Goal: Task Accomplishment & Management: Use online tool/utility

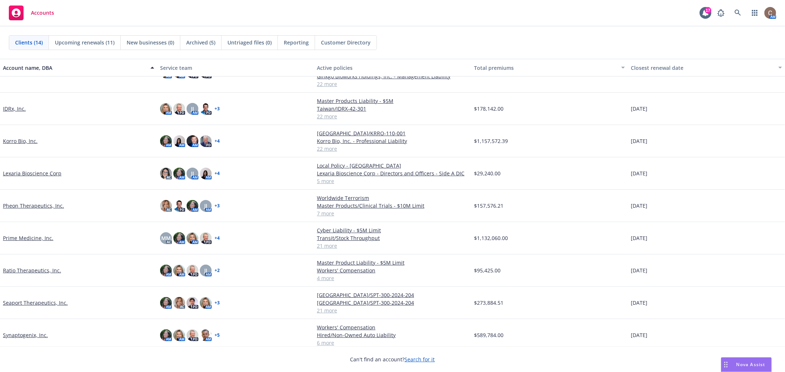
scroll to position [172, 0]
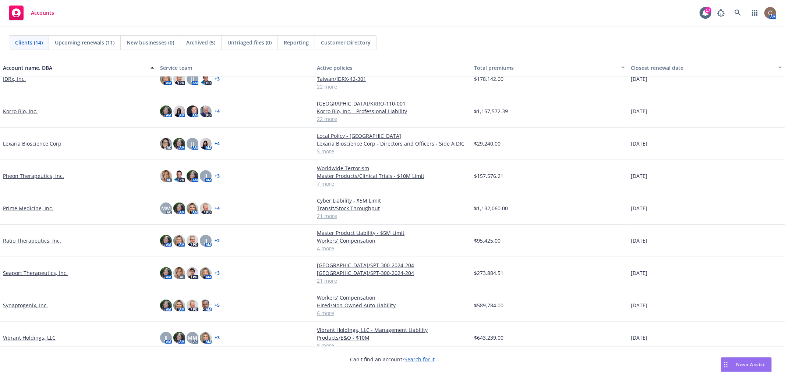
click at [39, 172] on link "Pheon Therapeutics, Inc." at bounding box center [33, 176] width 61 height 8
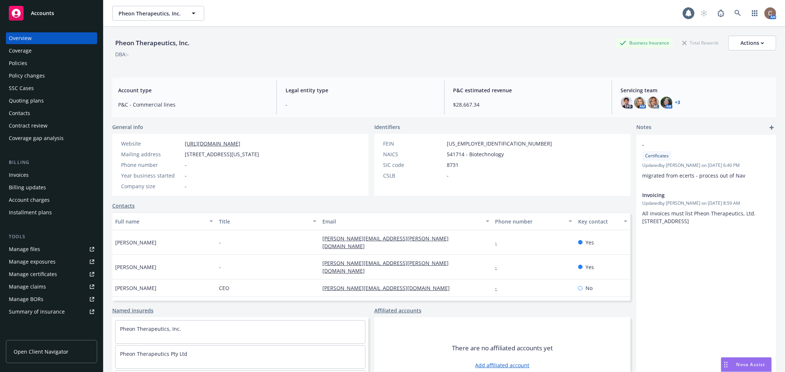
click at [19, 63] on div "Policies" at bounding box center [18, 63] width 18 height 12
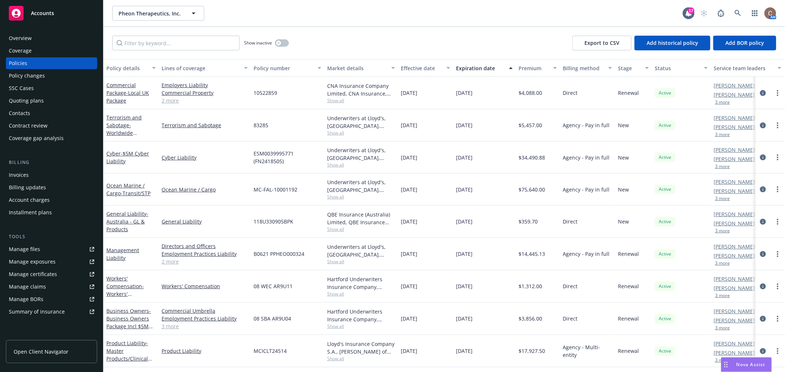
click at [468, 64] on div "Expiration date" at bounding box center [480, 68] width 49 height 8
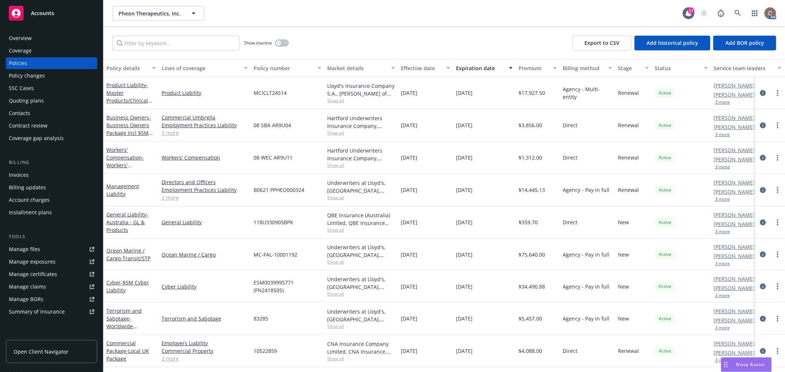
click at [468, 64] on div "Expiration date" at bounding box center [480, 68] width 49 height 8
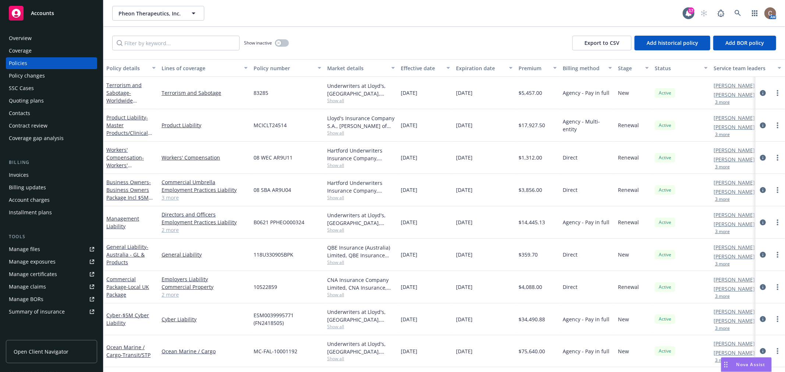
click at [483, 66] on div "Expiration date" at bounding box center [480, 68] width 49 height 8
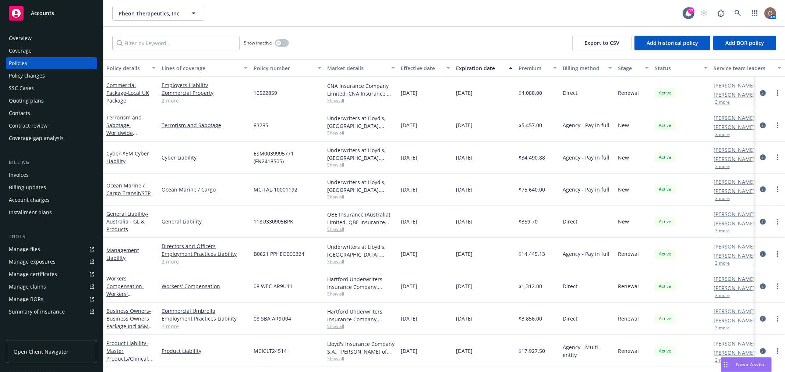
click at [24, 35] on div "Overview" at bounding box center [20, 38] width 23 height 12
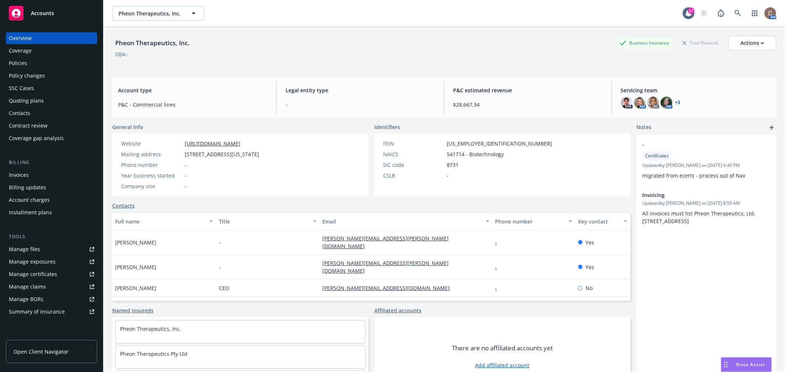
drag, startPoint x: 310, startPoint y: 153, endPoint x: 180, endPoint y: 155, distance: 130.3
click at [180, 155] on div "Website [URL][DOMAIN_NAME] Mailing address [STREET_ADDRESS][US_STATE] Phone num…" at bounding box center [190, 165] width 156 height 62
click at [247, 59] on div "Pheon Therapeutics, Inc. Business Insurance Total Rewards Actions DBA: -" at bounding box center [444, 51] width 664 height 30
click at [30, 65] on div "Policies" at bounding box center [51, 63] width 85 height 12
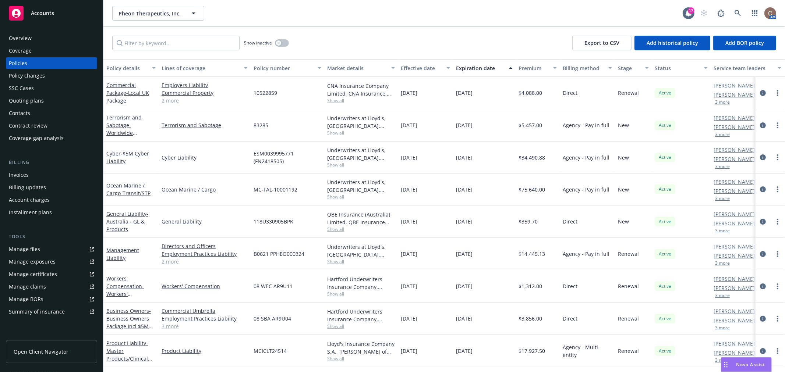
click at [342, 33] on div "Show inactive Export to CSV Add historical policy Add BOR policy" at bounding box center [444, 43] width 682 height 32
click at [322, 44] on div "Show inactive Export to CSV Add historical policy Add BOR policy" at bounding box center [444, 43] width 682 height 32
click at [81, 5] on link "Accounts" at bounding box center [51, 13] width 91 height 21
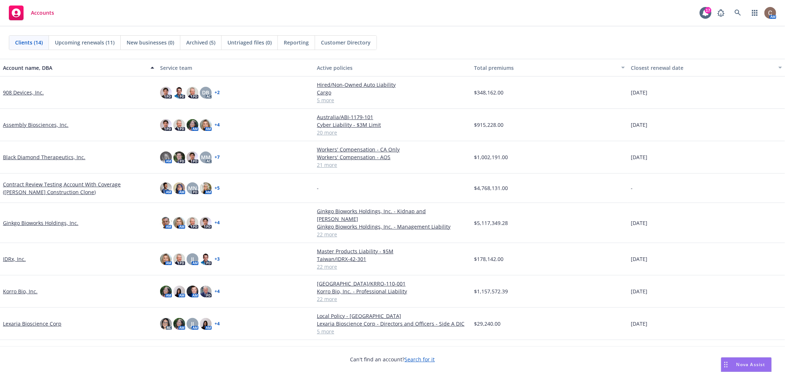
scroll to position [142, 0]
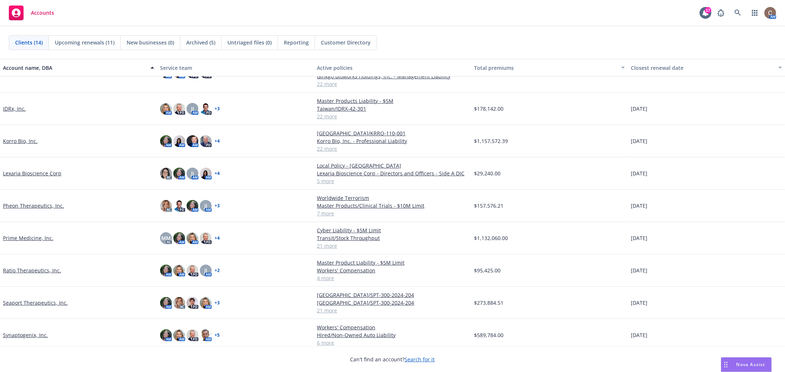
click at [20, 137] on link "Korro Bio, Inc." at bounding box center [20, 141] width 35 height 8
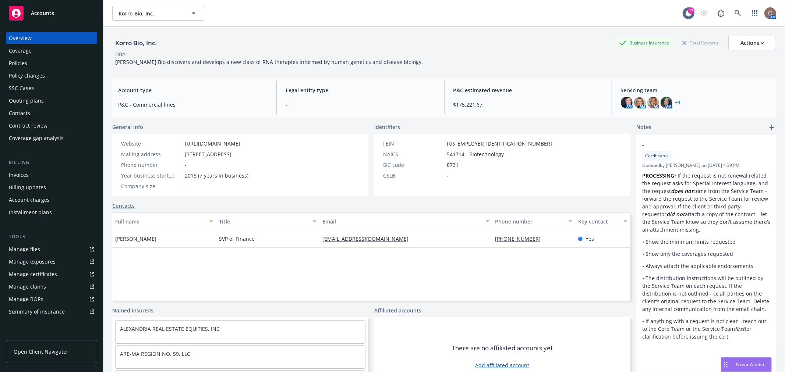
click at [26, 63] on div "Policies" at bounding box center [18, 63] width 18 height 12
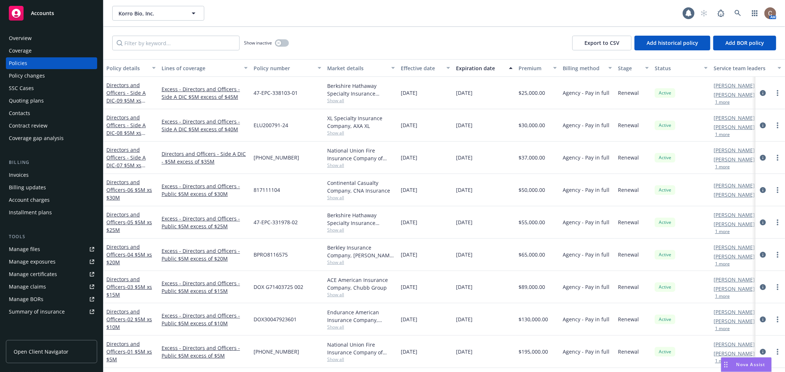
click at [325, 45] on div "Show inactive Export to CSV Add historical policy Add BOR policy" at bounding box center [444, 43] width 682 height 32
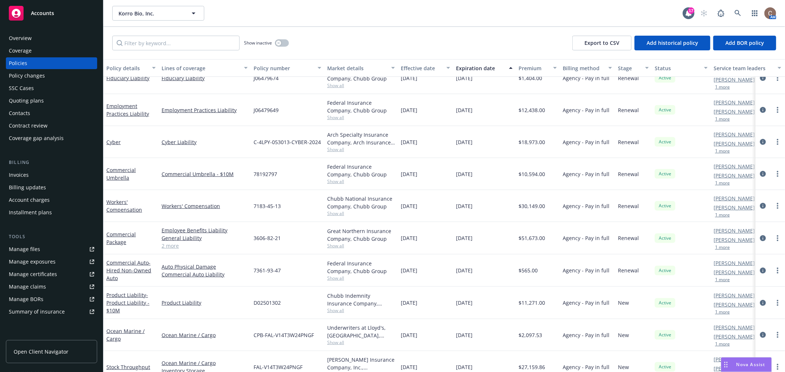
scroll to position [445, 0]
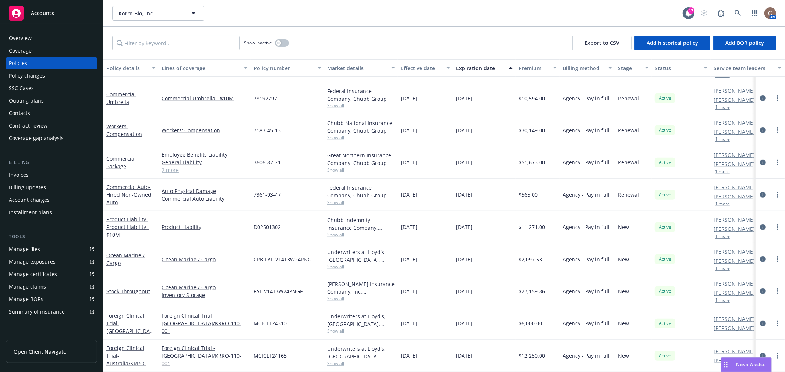
drag, startPoint x: 41, startPoint y: 20, endPoint x: 42, endPoint y: 15, distance: 4.9
click at [41, 20] on div "Accounts" at bounding box center [51, 13] width 85 height 15
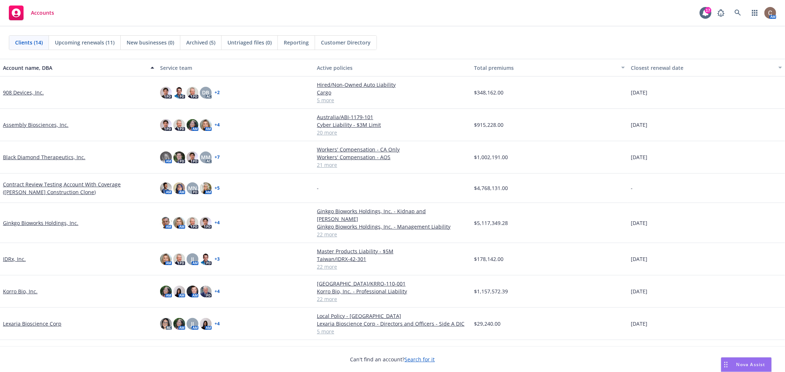
click at [739, 360] on div "Nova Assist" at bounding box center [746, 365] width 50 height 14
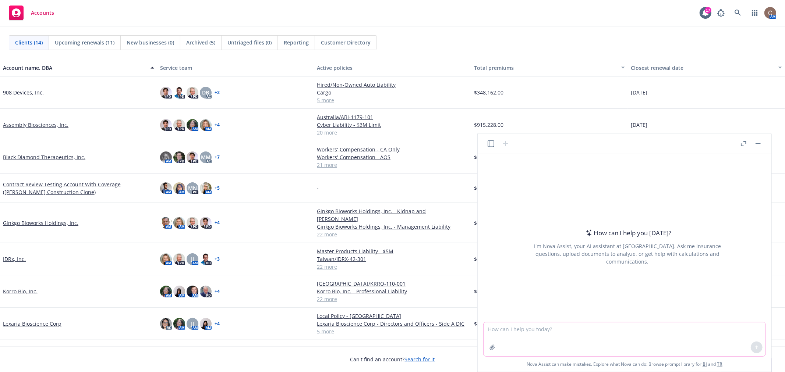
click at [497, 334] on textarea at bounding box center [625, 340] width 282 height 34
type textarea "How do I ask an interview question that would illicit a response to what type o…"
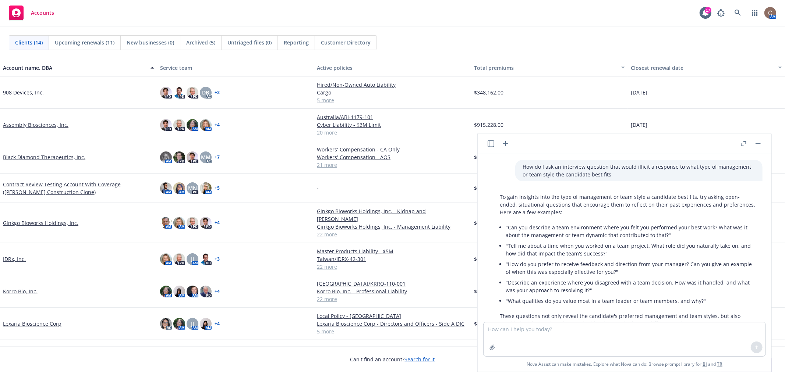
scroll to position [26, 0]
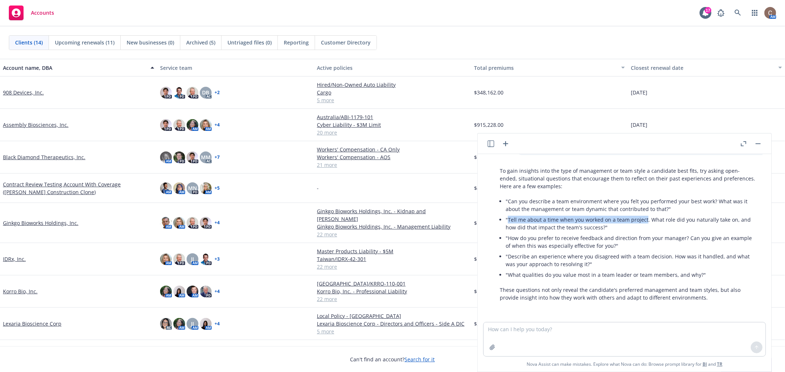
drag, startPoint x: 644, startPoint y: 219, endPoint x: 508, endPoint y: 221, distance: 136.2
click at [508, 221] on li ""Tell me about a time when you worked on a team project. What role did you natu…" at bounding box center [631, 224] width 250 height 18
copy li "Tell me about a time when you worked on a team project"
click at [584, 243] on li ""How do you prefer to receive feedback and direction from your manager? Can you…" at bounding box center [631, 242] width 250 height 18
drag, startPoint x: 643, startPoint y: 218, endPoint x: 506, endPoint y: 216, distance: 136.2
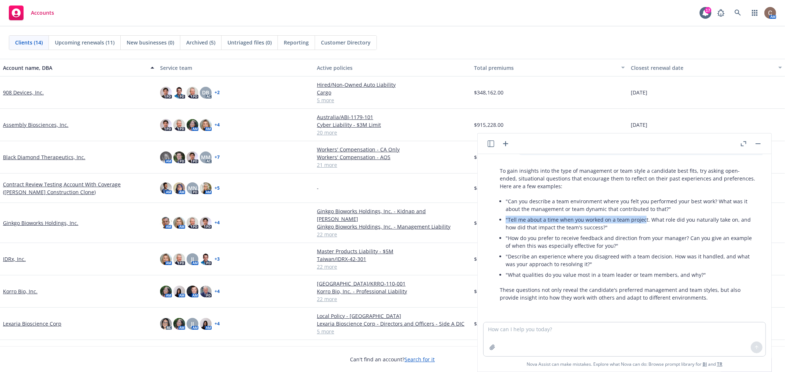
click at [506, 216] on li ""Tell me about a time when you worked on a team project. What role did you natu…" at bounding box center [631, 224] width 250 height 18
copy li ""Tell me about a time when you worked on a team projec"
click at [635, 234] on li ""How do you prefer to receive feedback and direction from your manager? Can you…" at bounding box center [631, 242] width 250 height 18
drag, startPoint x: 527, startPoint y: 199, endPoint x: 621, endPoint y: 200, distance: 93.9
click at [621, 200] on li ""Can you describe a team environment where you felt you performed your best wor…" at bounding box center [631, 205] width 250 height 18
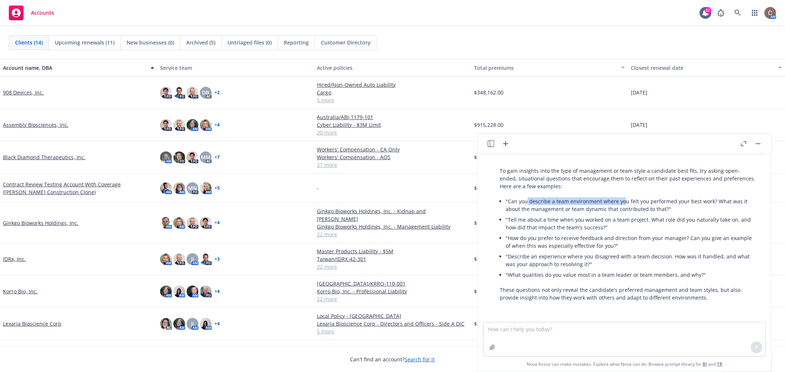
click at [576, 200] on li ""Can you describe a team environment where you felt you performed your best wor…" at bounding box center [631, 205] width 250 height 18
drag, startPoint x: 530, startPoint y: 202, endPoint x: 604, endPoint y: 202, distance: 74.4
click at [604, 202] on li ""Can you describe a team environment where you felt you performed your best wor…" at bounding box center [631, 205] width 250 height 18
copy li "describe a team environment w"
click at [647, 196] on li ""Can you describe a team environment where you felt you performed your best wor…" at bounding box center [631, 205] width 250 height 18
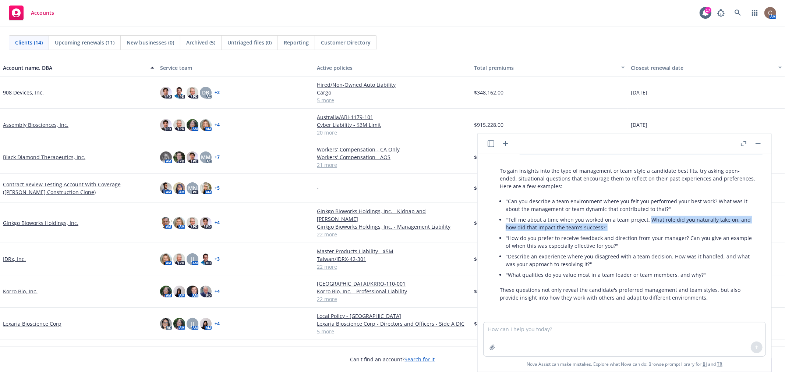
drag, startPoint x: 607, startPoint y: 226, endPoint x: 649, endPoint y: 218, distance: 43.5
click at [649, 218] on li ""Tell me about a time when you worked on a team project. What role did you natu…" at bounding box center [631, 224] width 250 height 18
copy li "What role did you naturally take on, and how did that impact the team's success…"
click at [652, 148] on header at bounding box center [625, 144] width 294 height 21
click at [648, 235] on li ""How do you prefer to receive feedback and direction from your manager? Can you…" at bounding box center [631, 242] width 250 height 18
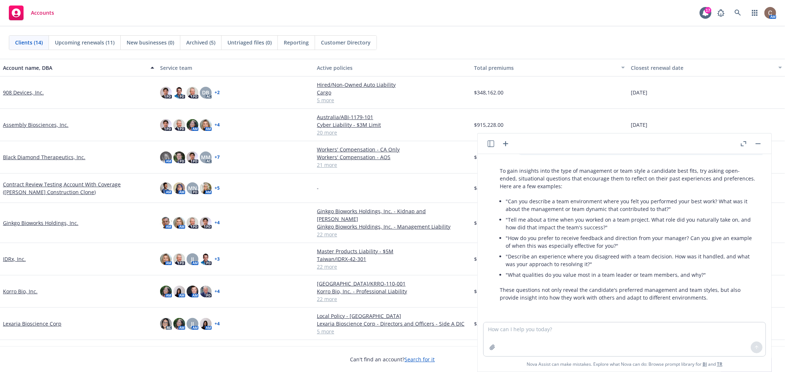
click at [757, 142] on button "button" at bounding box center [758, 143] width 9 height 9
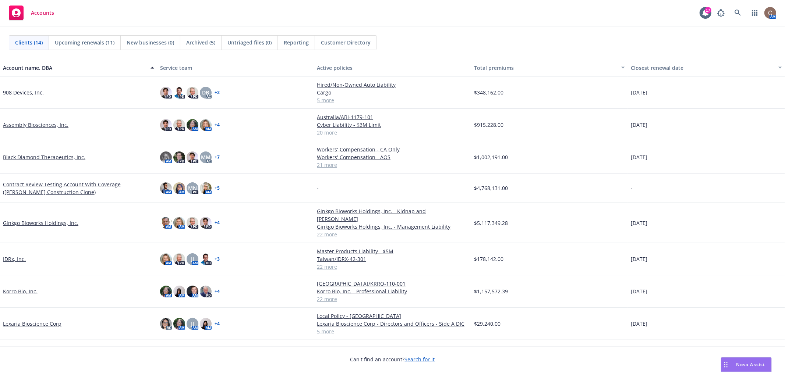
drag, startPoint x: 39, startPoint y: 126, endPoint x: 41, endPoint y: 129, distance: 4.5
click at [39, 126] on link "Assembly Biosciences, Inc." at bounding box center [36, 125] width 66 height 8
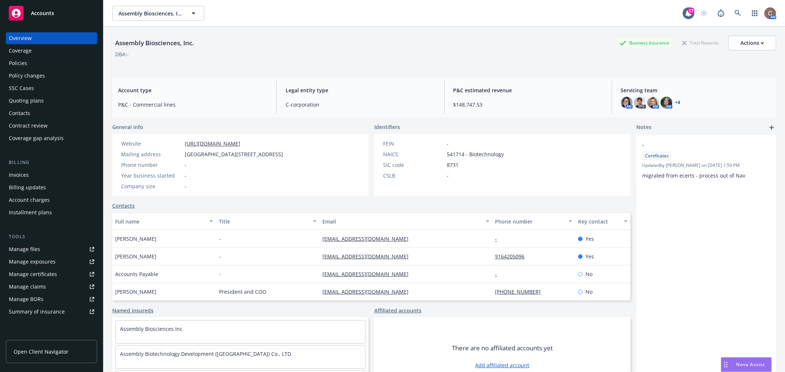
click at [24, 61] on div "Policies" at bounding box center [18, 63] width 18 height 12
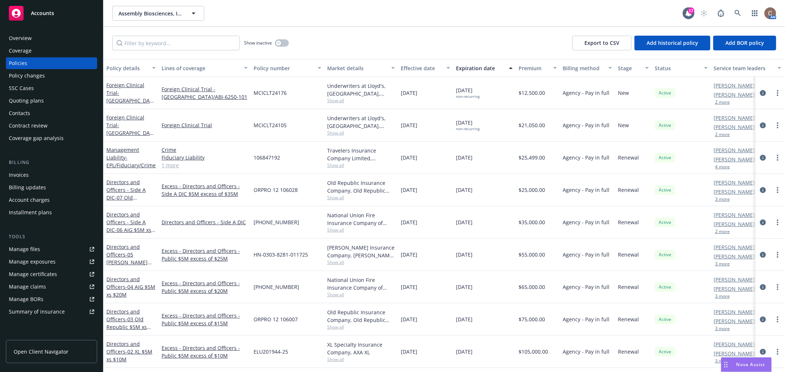
click at [28, 169] on div "Invoices" at bounding box center [51, 175] width 85 height 12
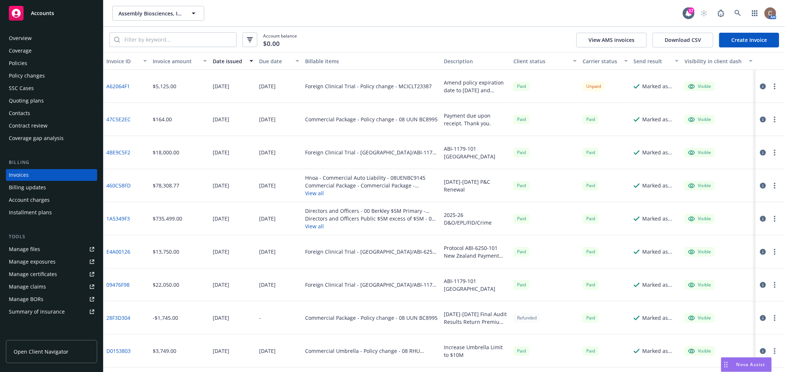
click at [124, 85] on link "A62064F1" at bounding box center [118, 86] width 24 height 8
click at [48, 59] on div "Policies" at bounding box center [51, 63] width 85 height 12
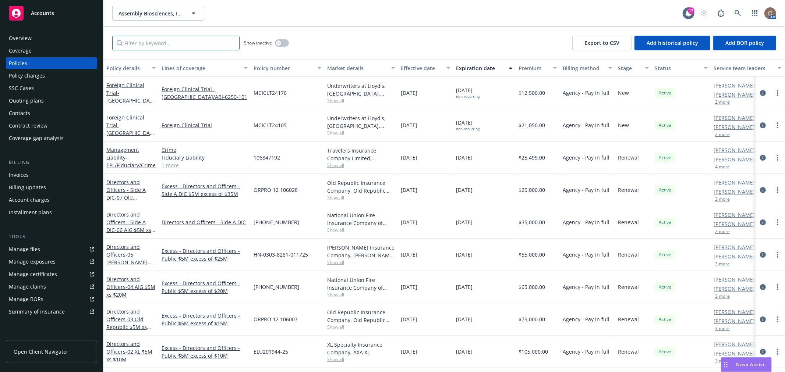
click at [218, 45] on input "Filter by keyword..." at bounding box center [175, 43] width 127 height 15
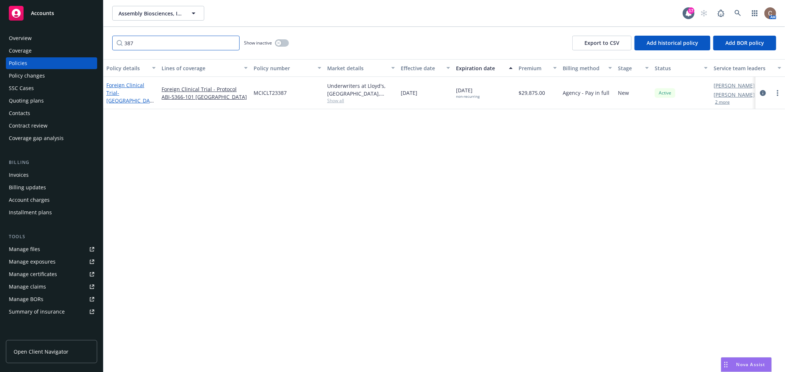
type input "387"
click at [120, 91] on span "- New Zealand/ABI-5366-101" at bounding box center [129, 100] width 47 height 22
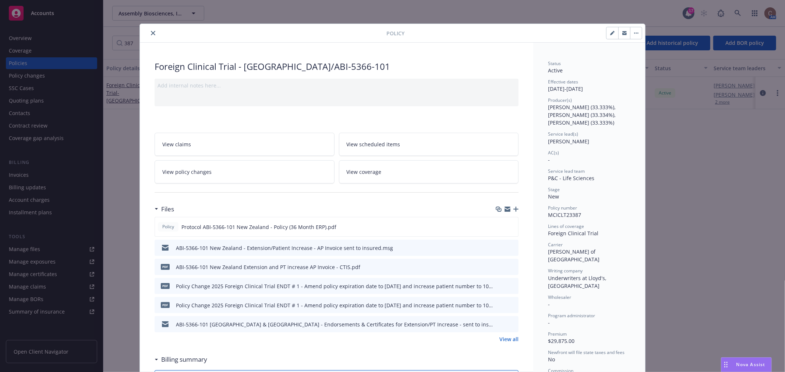
click at [612, 32] on button "button" at bounding box center [613, 33] width 12 height 12
select select "NEW"
select select "other"
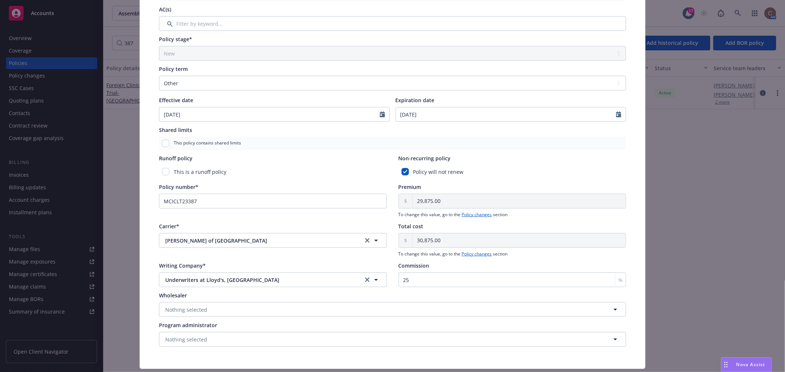
scroll to position [280, 0]
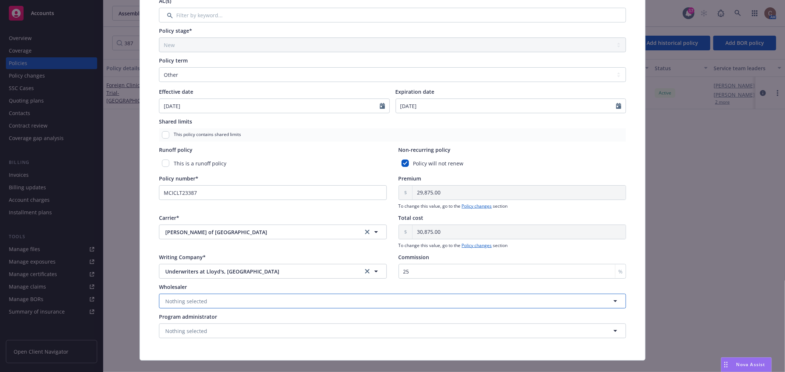
click at [251, 301] on button "Nothing selected" at bounding box center [392, 301] width 467 height 15
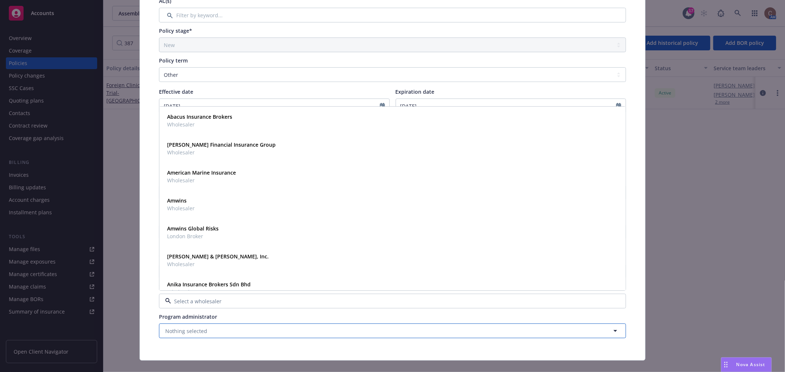
click at [222, 328] on button "Nothing selected" at bounding box center [392, 331] width 467 height 15
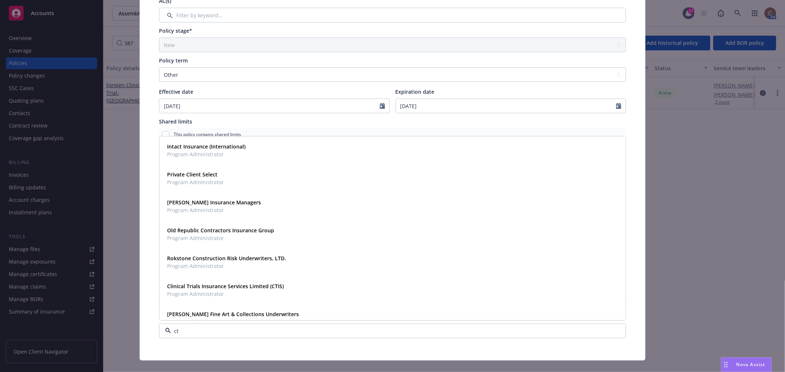
type input "cti"
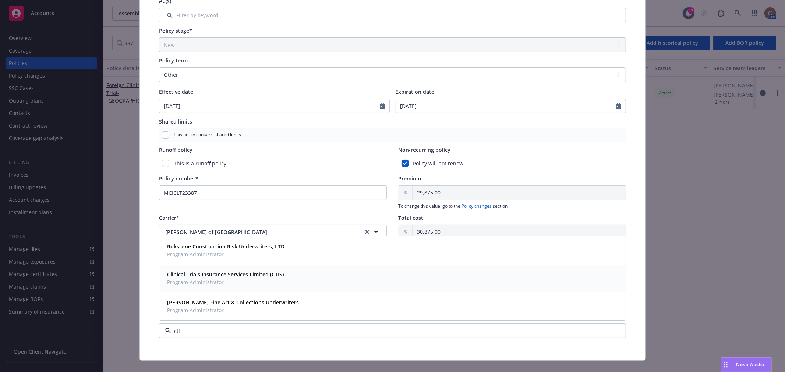
click at [245, 274] on strong "Clinical Trials Insurance Services Limited (CTIS)" at bounding box center [225, 274] width 117 height 7
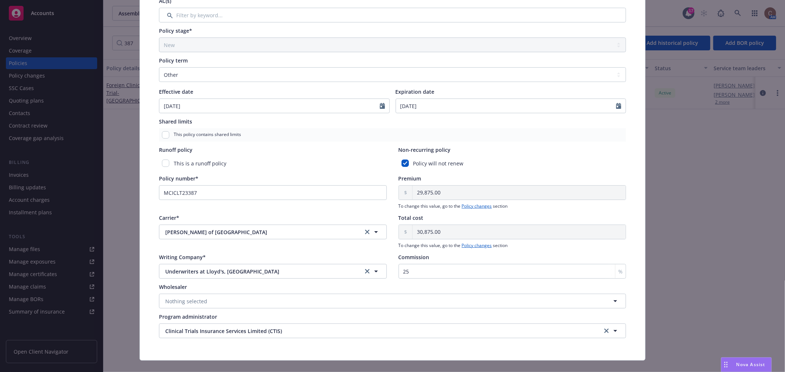
click at [140, 292] on div "Policy type* Foreign Clinical Trial Display name New Zealand/ABI-5366-101 Produ…" at bounding box center [392, 63] width 505 height 596
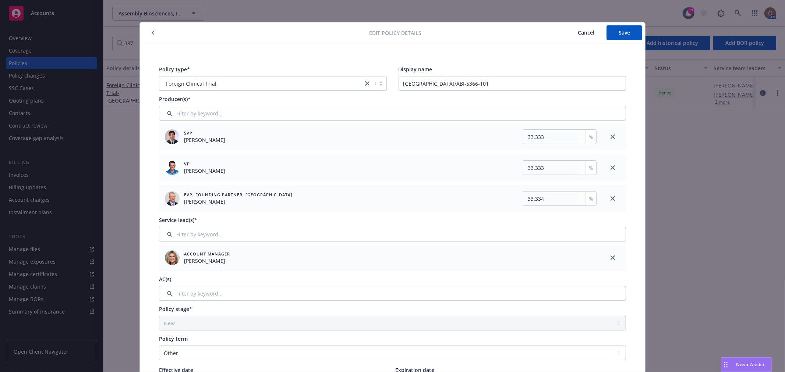
scroll to position [0, 0]
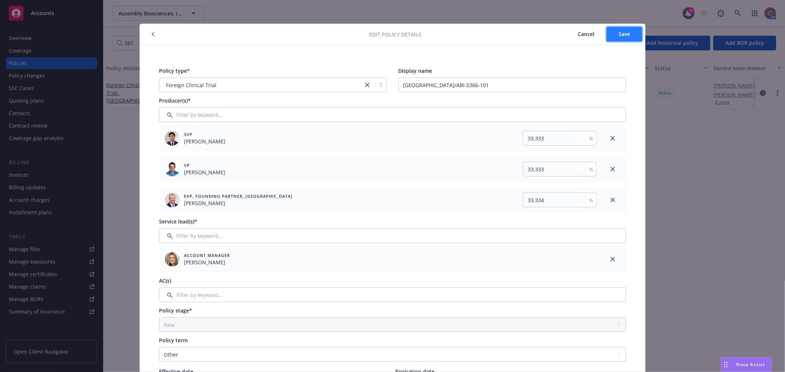
click at [619, 40] on button "Save" at bounding box center [625, 34] width 36 height 15
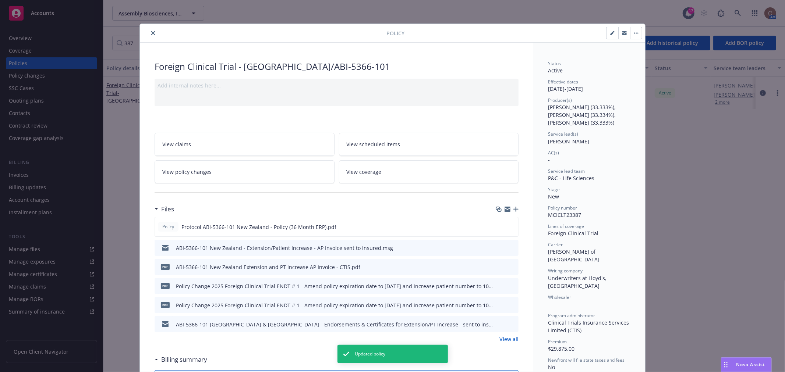
drag, startPoint x: 151, startPoint y: 34, endPoint x: 138, endPoint y: 36, distance: 13.1
click at [151, 33] on icon "close" at bounding box center [153, 33] width 4 height 4
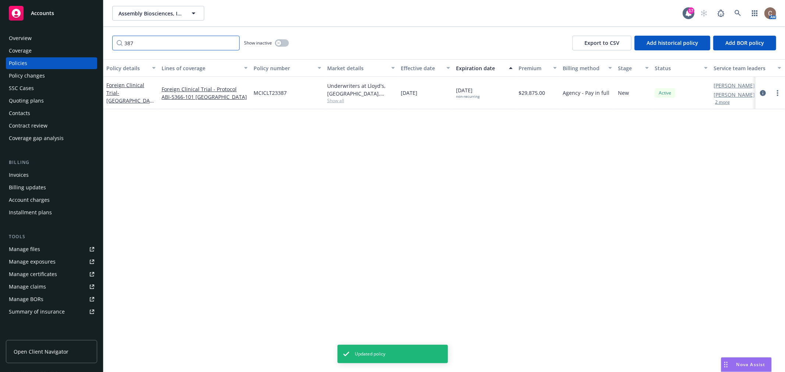
click at [231, 40] on input "387" at bounding box center [175, 43] width 127 height 15
click at [233, 45] on input "387" at bounding box center [175, 43] width 127 height 15
click at [229, 43] on input "387" at bounding box center [175, 43] width 127 height 15
click at [230, 43] on input "387" at bounding box center [175, 43] width 127 height 15
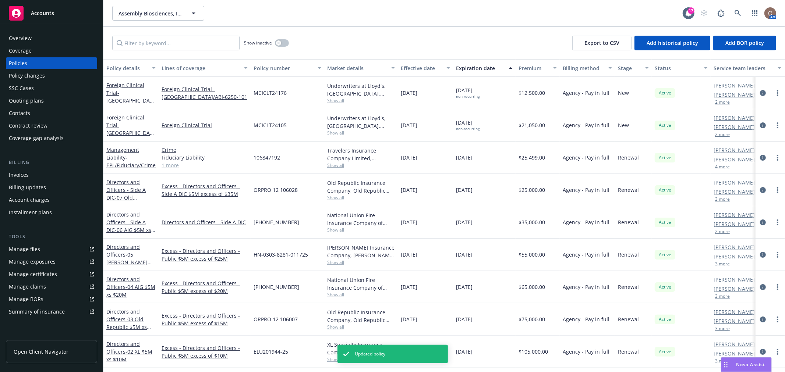
click at [122, 96] on div "Foreign Clinical Trial - New Zealand/ABI-6250-101" at bounding box center [130, 92] width 49 height 23
click at [123, 94] on span "- New Zealand/ABI-6250-101" at bounding box center [129, 100] width 47 height 22
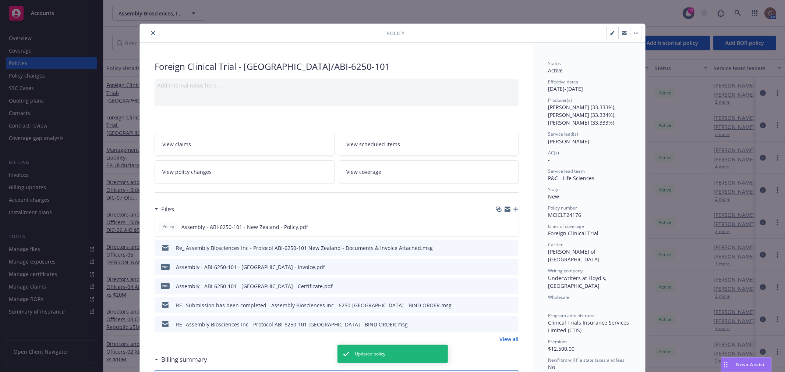
click at [151, 32] on icon "close" at bounding box center [153, 33] width 4 height 4
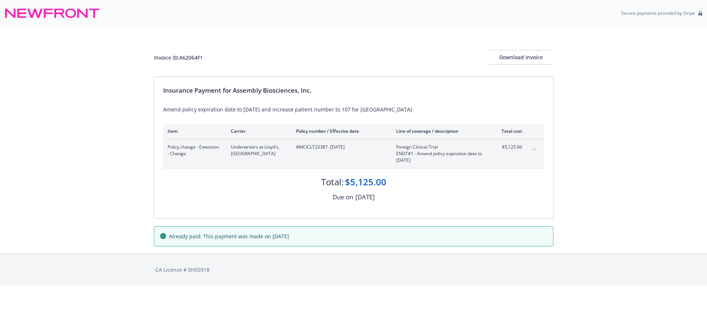
drag, startPoint x: 431, startPoint y: 160, endPoint x: 275, endPoint y: 183, distance: 158.5
click at [151, 152] on div "Invoice ID: A62064F1 Download Invoice Insurance Payment for Assembly Bioscience…" at bounding box center [353, 140] width 707 height 227
click at [278, 183] on div "Total: $5,125.00" at bounding box center [353, 179] width 381 height 20
